Goal: Task Accomplishment & Management: Manage account settings

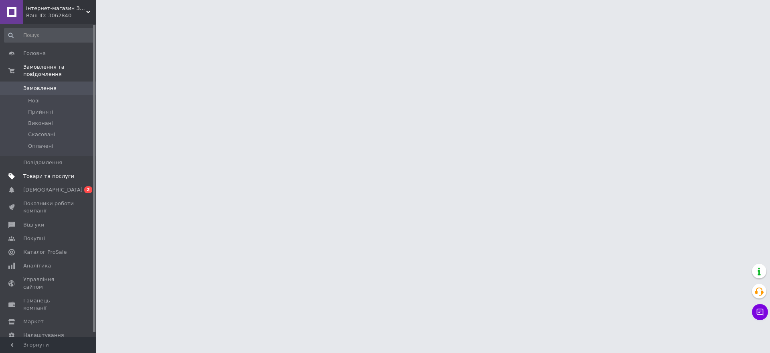
click at [34, 173] on span "Товари та послуги" at bounding box center [48, 176] width 51 height 7
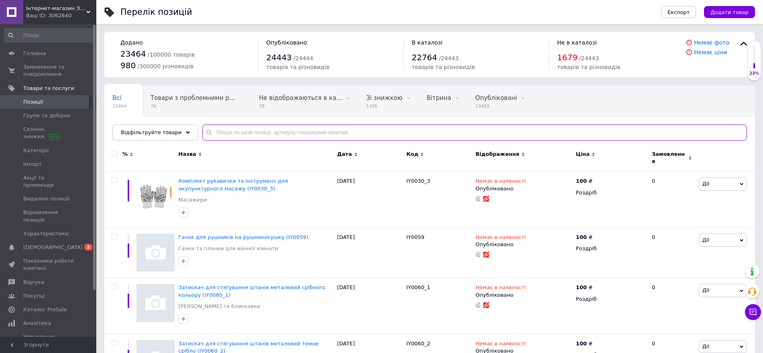
click at [304, 131] on input "text" at bounding box center [474, 132] width 544 height 16
type input "795т"
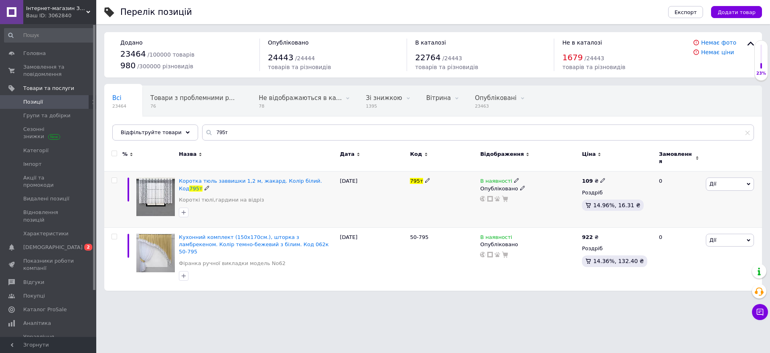
click at [514, 178] on icon at bounding box center [516, 180] width 5 height 5
click at [526, 181] on li "Немає в наявності" at bounding box center [560, 186] width 76 height 11
click at [553, 286] on html "Інтернет-магазин Зозулька Ваш ID: 3062840 Сайт Інтернет-магазин Зозулька Кабіне…" at bounding box center [385, 149] width 770 height 299
